Goal: Task Accomplishment & Management: Use online tool/utility

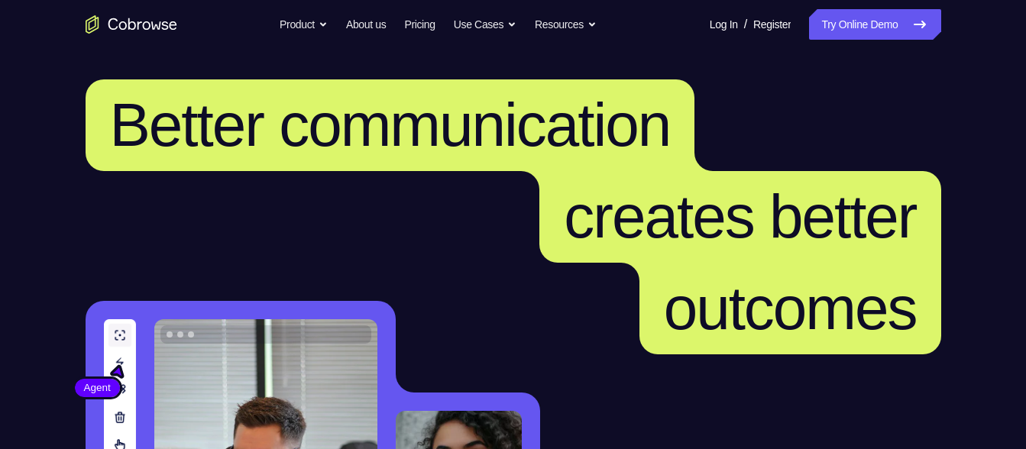
click at [834, 24] on link "Try Online Demo" at bounding box center [874, 24] width 131 height 31
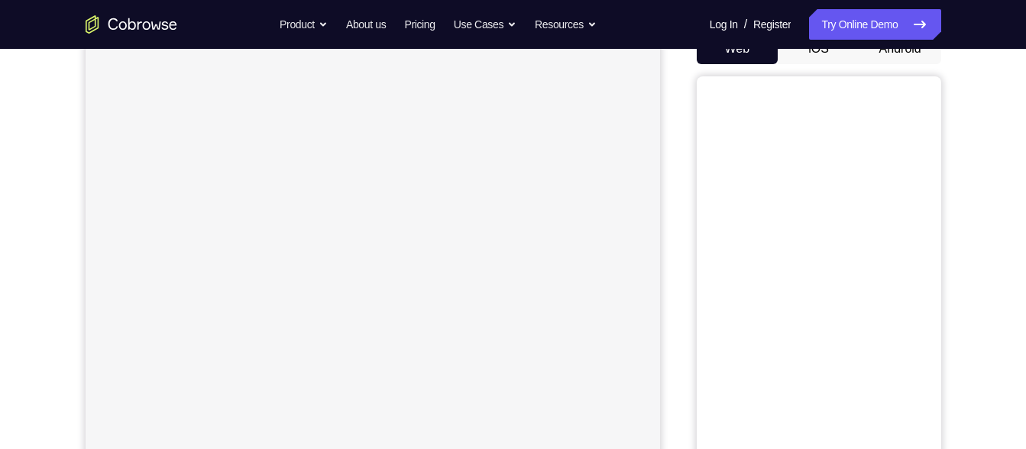
scroll to position [164, 0]
click at [900, 58] on button "Android" at bounding box center [901, 49] width 82 height 31
